Goal: Task Accomplishment & Management: Manage account settings

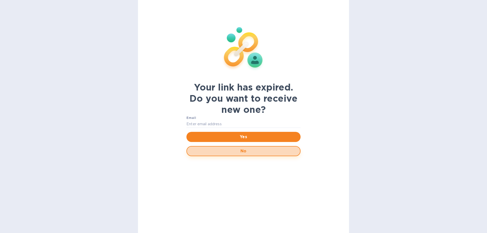
click at [241, 148] on button "No" at bounding box center [243, 151] width 114 height 10
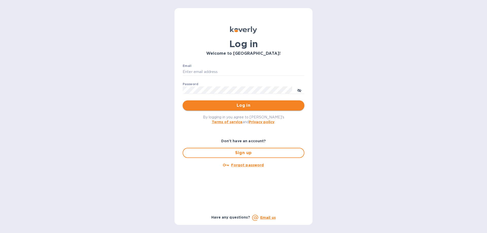
type input "finance@limcologistics.com"
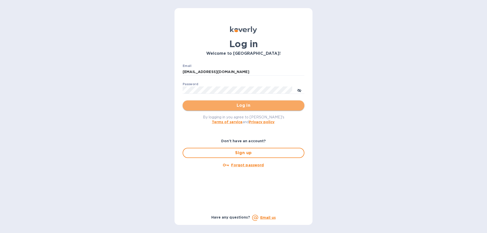
click at [242, 105] on span "Log in" at bounding box center [244, 105] width 114 height 6
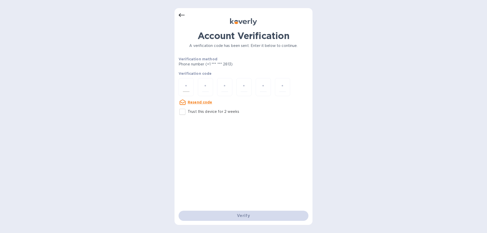
click at [183, 86] on input "number" at bounding box center [186, 86] width 7 height 9
type input "1"
type input "7"
type input "6"
type input "7"
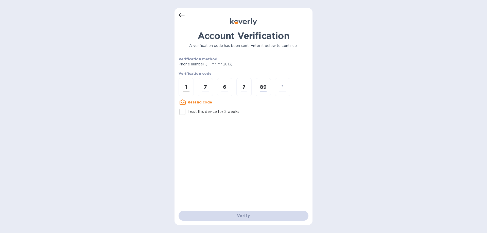
type input "9"
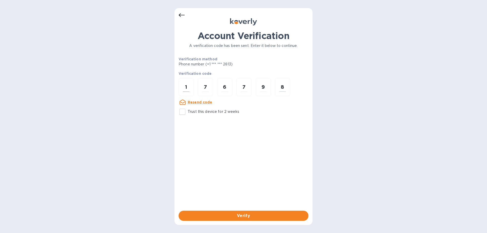
type input "8"
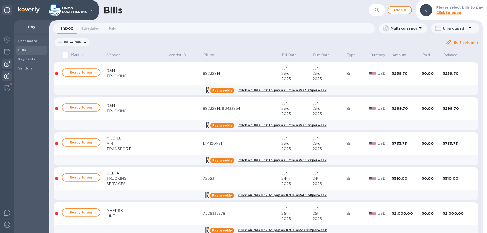
click at [6, 76] on img at bounding box center [7, 76] width 6 height 6
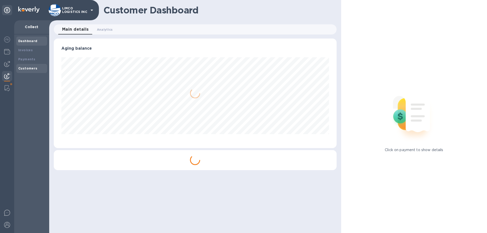
scroll to position [110, 283]
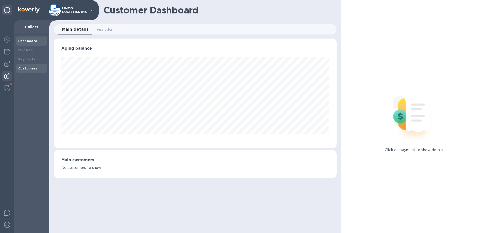
click at [30, 68] on b "Customers" at bounding box center [27, 68] width 19 height 4
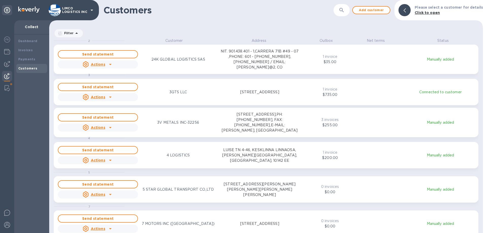
scroll to position [191, 432]
click at [369, 10] on span "Add customer" at bounding box center [371, 10] width 29 height 6
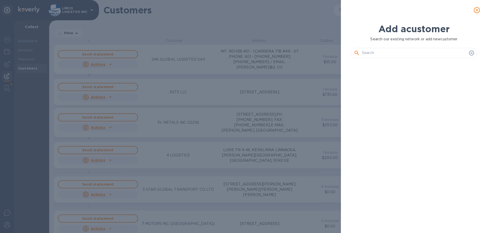
scroll to position [154, 129]
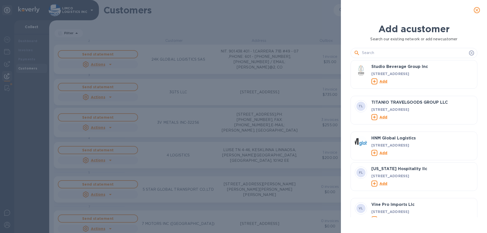
click at [363, 56] on input "text" at bounding box center [414, 53] width 105 height 8
paste input "[PERSON_NAME]"
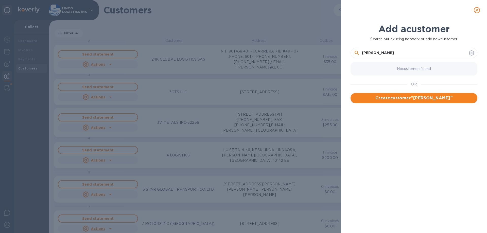
type input "[PERSON_NAME]"
click at [415, 98] on span "Create customer " [PERSON_NAME] "" at bounding box center [414, 98] width 119 height 6
